Goal: Information Seeking & Learning: Learn about a topic

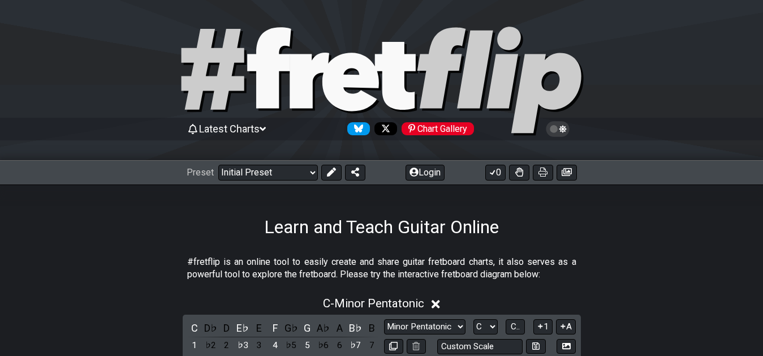
click at [259, 127] on span "Latest Charts" at bounding box center [229, 129] width 60 height 12
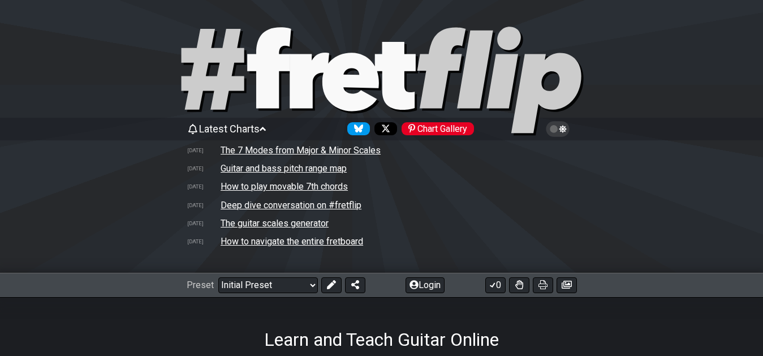
click at [275, 125] on div "Latest Charts Chart Gallery" at bounding box center [382, 129] width 390 height 18
click at [272, 127] on div "Latest Charts Chart Gallery" at bounding box center [382, 129] width 390 height 18
click at [266, 127] on icon at bounding box center [262, 129] width 6 height 10
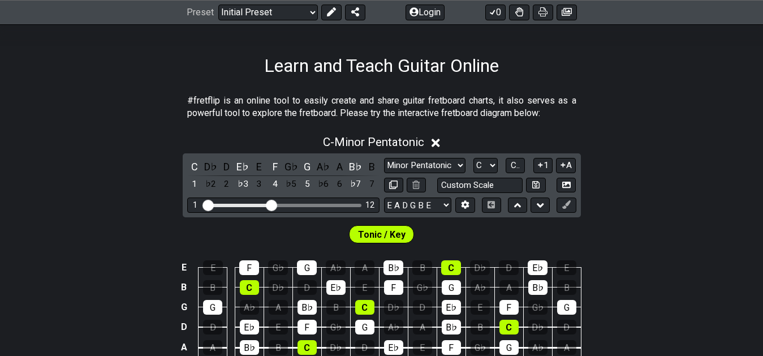
scroll to position [172, 0]
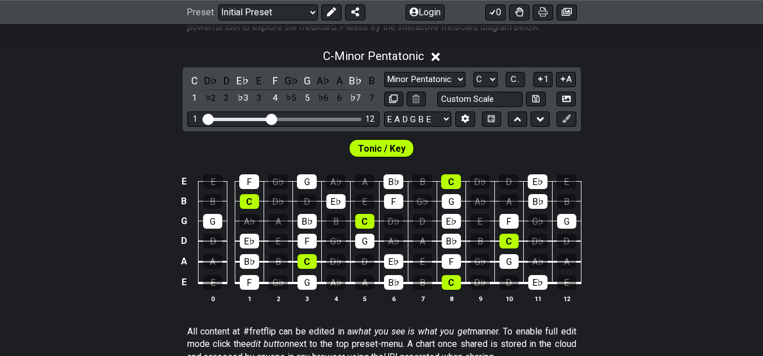
click at [396, 41] on div "Latest Charts Chart Gallery The Internet Guitar fretboard tool - view and edit …" at bounding box center [381, 280] width 763 height 1055
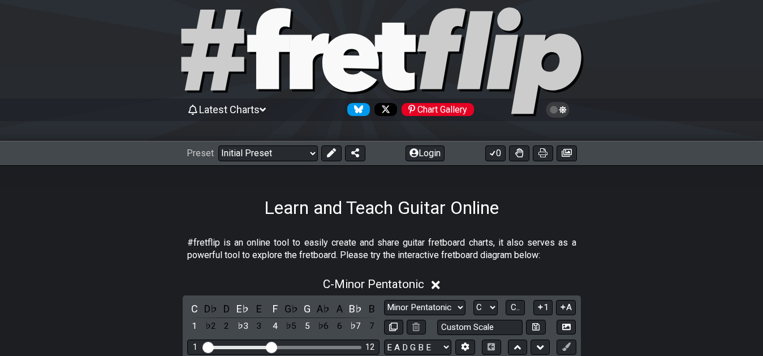
scroll to position [16, 0]
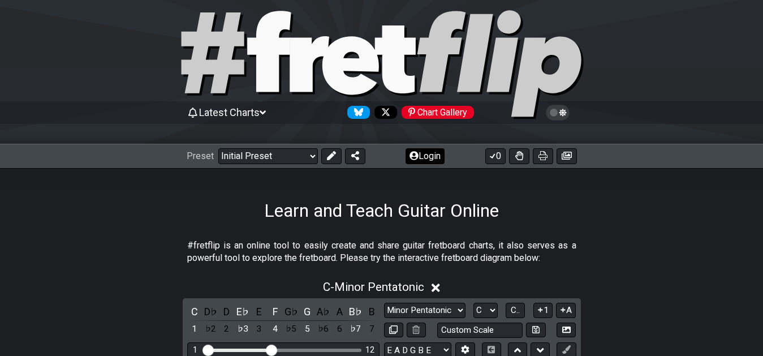
click at [423, 154] on button "Login" at bounding box center [424, 156] width 39 height 16
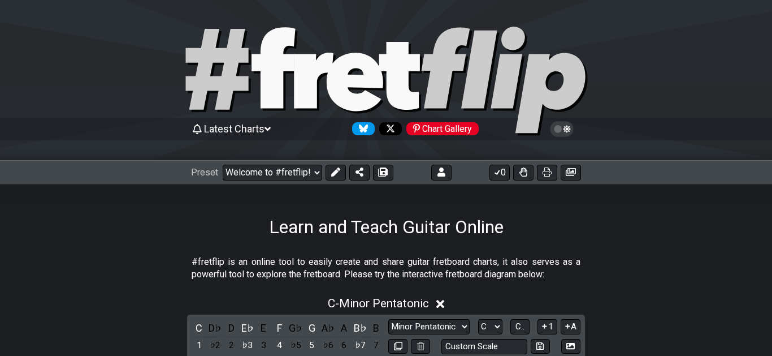
select select "C"
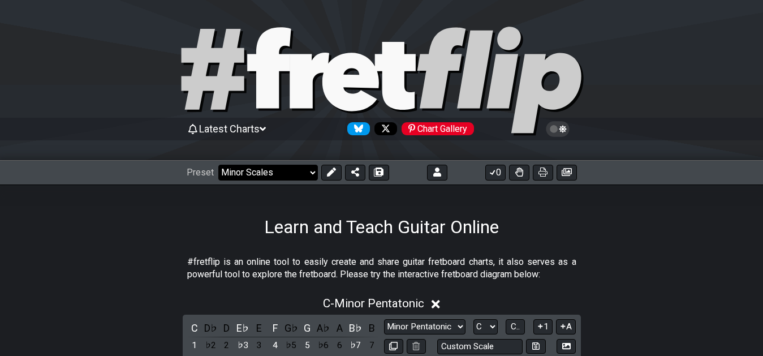
click option "Minor Scales" at bounding box center [0, 0] width 0 height 0
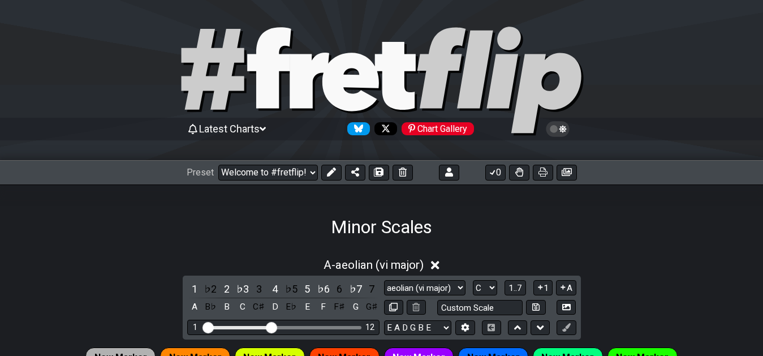
select select "/022CFZBA6"
select select "aeolian (vi major)"
select select "A"
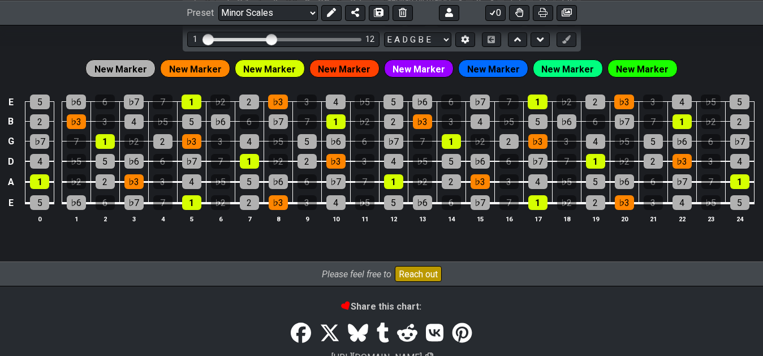
scroll to position [288, 0]
